Goal: Task Accomplishment & Management: Manage account settings

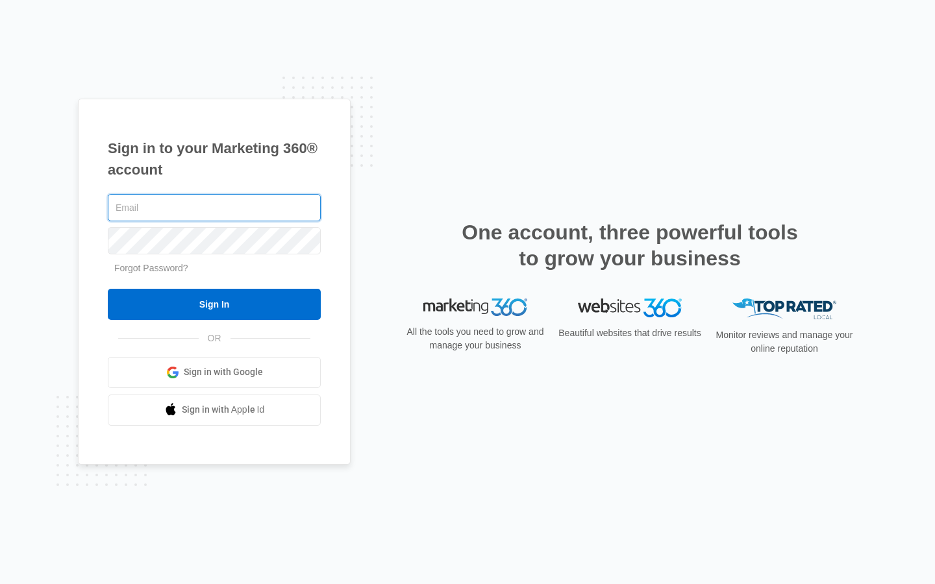
click at [214, 208] on input "text" at bounding box center [214, 207] width 213 height 27
type input "jaclyn21"
click at [214, 208] on input "text" at bounding box center [214, 207] width 213 height 27
type input "[EMAIL_ADDRESS][DOMAIN_NAME]"
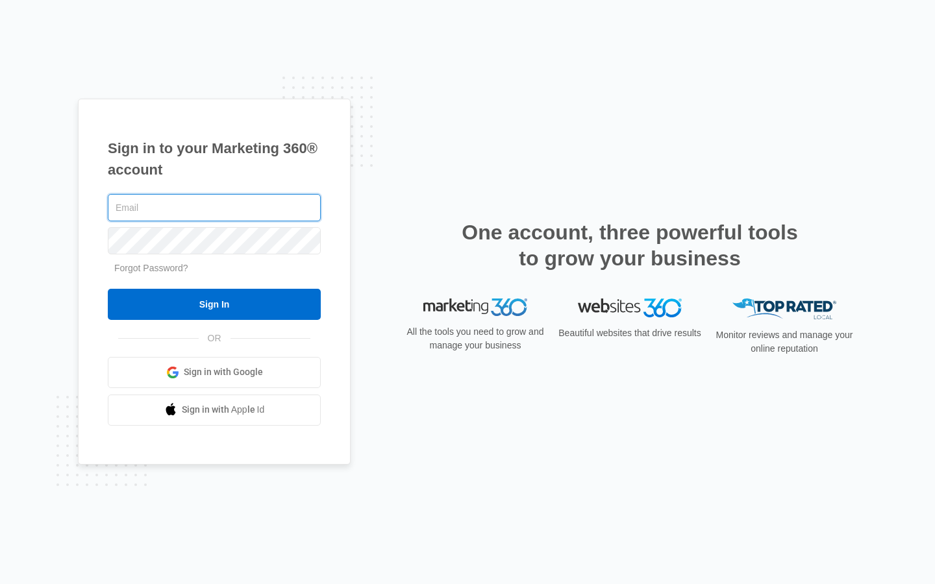
click at [214, 208] on input "text" at bounding box center [214, 207] width 213 height 27
type input "[EMAIL_ADDRESS][DOMAIN_NAME]"
click at [214, 208] on input "text" at bounding box center [214, 207] width 213 height 27
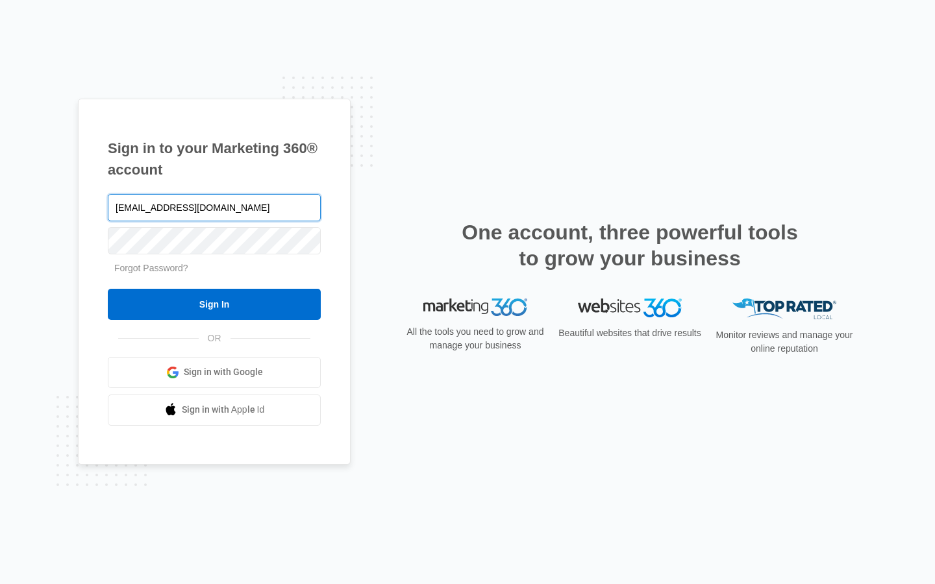
type input "isobel72@hotmail.com"
click at [214, 208] on input "text" at bounding box center [214, 207] width 213 height 27
type input "predovicalexandria138@gmail.com"
click at [214, 208] on input "text" at bounding box center [214, 207] width 213 height 27
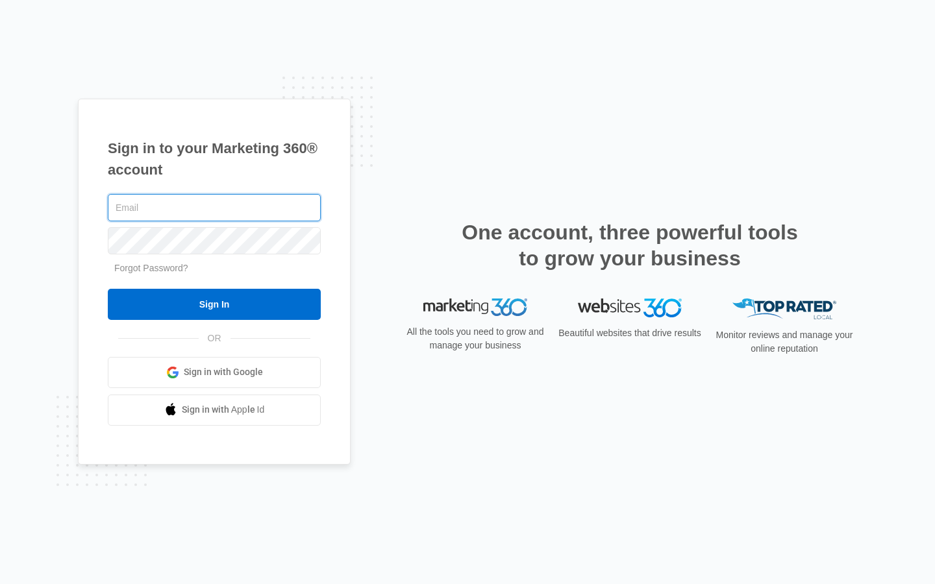
click at [214, 208] on input "text" at bounding box center [214, 207] width 213 height 27
type input "Internal"
click at [214, 208] on input "text" at bounding box center [214, 207] width 213 height 27
type input "[EMAIL_ADDRESS][DOMAIN_NAME]"
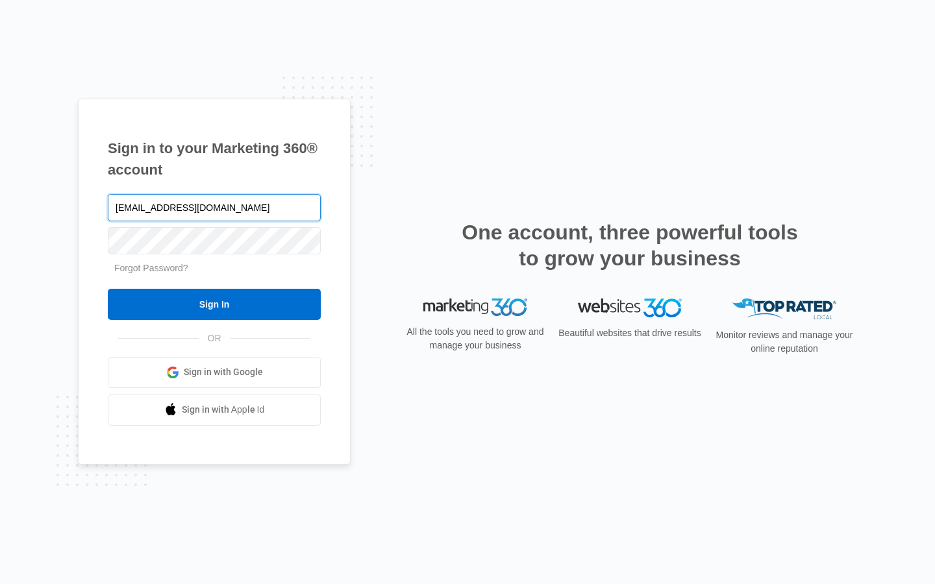
click at [108, 289] on input "Sign In" at bounding box center [214, 304] width 213 height 31
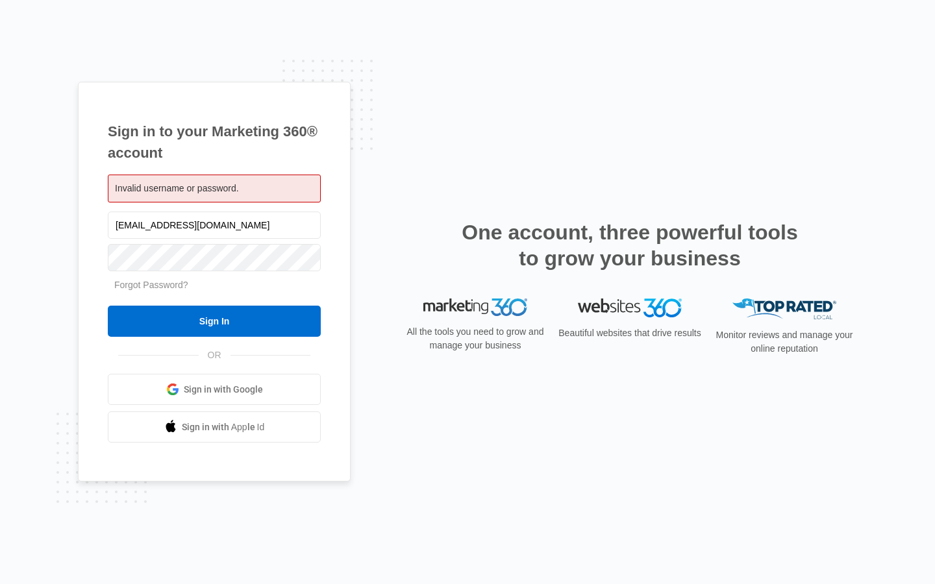
type input "predovicalexandria138@gmail.com"
click at [108, 306] on input "Sign In" at bounding box center [214, 321] width 213 height 31
click at [214, 225] on input "predovicalexandria138@gmail.com" at bounding box center [214, 225] width 213 height 27
type input "gmail.com"
type input "[EMAIL_ADDRESS][DOMAIN_NAME]"
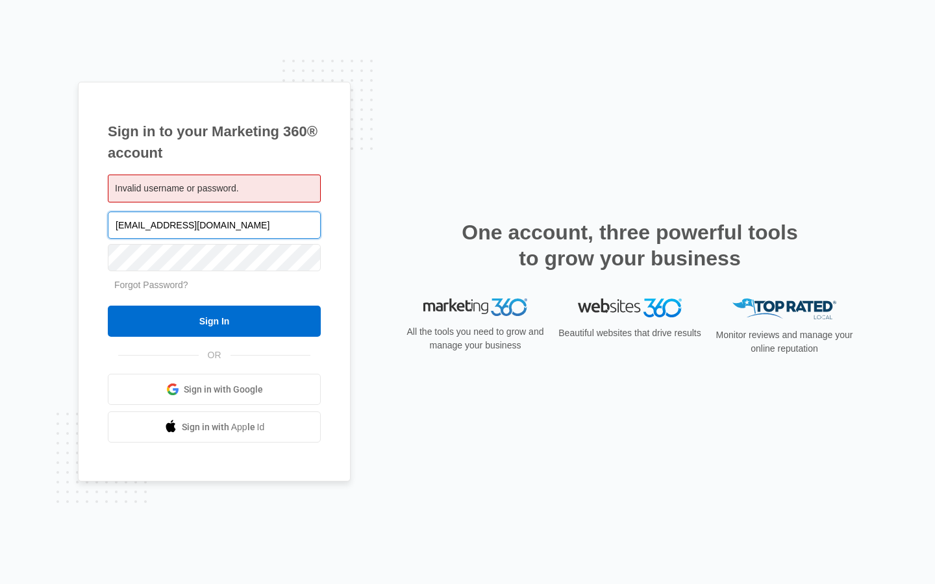
click at [108, 306] on input "Sign In" at bounding box center [214, 321] width 213 height 31
click at [214, 225] on input "[EMAIL_ADDRESS][DOMAIN_NAME]" at bounding box center [214, 225] width 213 height 27
type input "i"
type input "[EMAIL_ADDRESS][DOMAIN_NAME]"
click at [108, 306] on input "Sign In" at bounding box center [214, 321] width 213 height 31
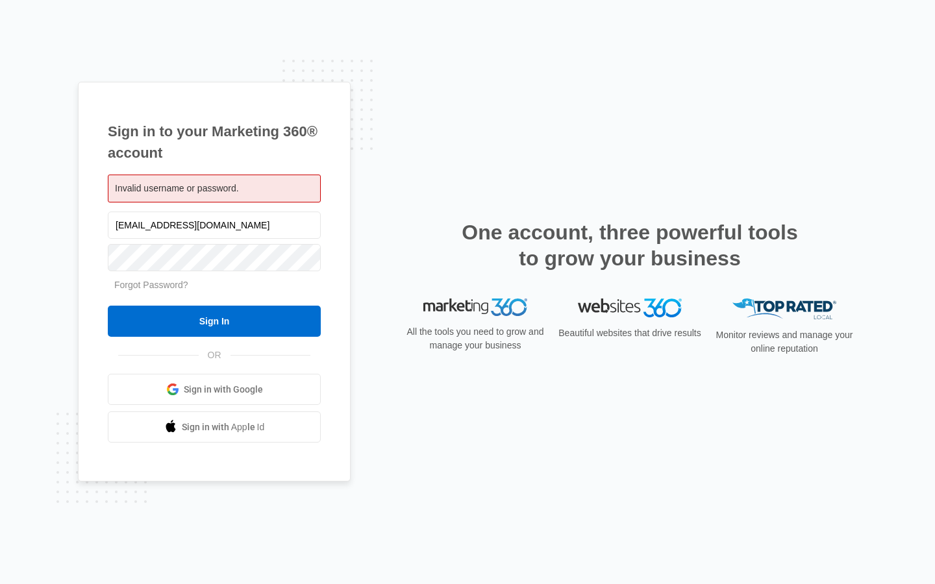
click at [214, 321] on input "Sign In" at bounding box center [214, 321] width 213 height 31
click at [214, 225] on input "[EMAIL_ADDRESS][DOMAIN_NAME]" at bounding box center [214, 225] width 213 height 27
type input "et1.com"
type input "[EMAIL_ADDRESS][DOMAIN_NAME]"
